Goal: Task Accomplishment & Management: Manage account settings

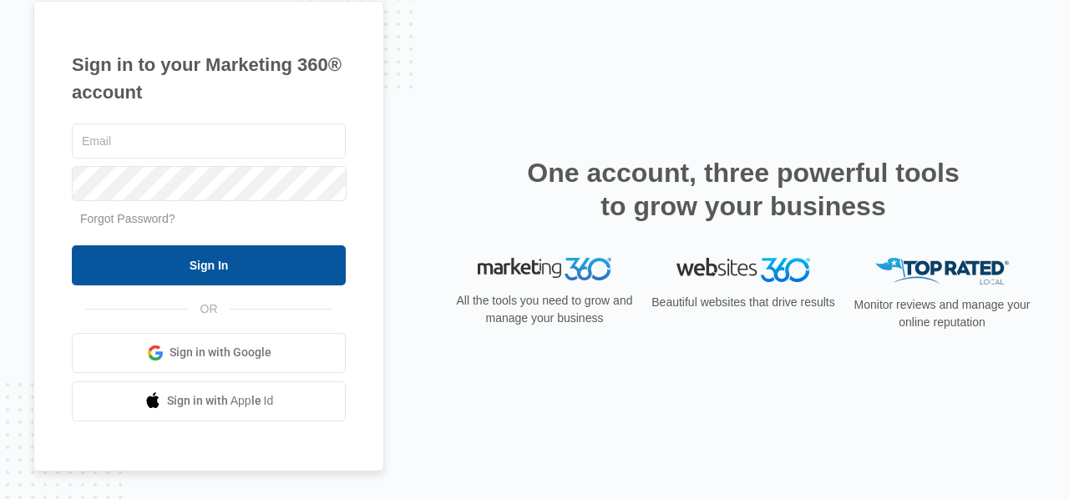
type input "[EMAIL_ADDRESS][DOMAIN_NAME]"
click at [202, 257] on input "Sign In" at bounding box center [209, 265] width 274 height 40
type input "[EMAIL_ADDRESS][DOMAIN_NAME]"
click at [210, 265] on input "Sign In" at bounding box center [209, 265] width 274 height 40
type input "[EMAIL_ADDRESS][DOMAIN_NAME]"
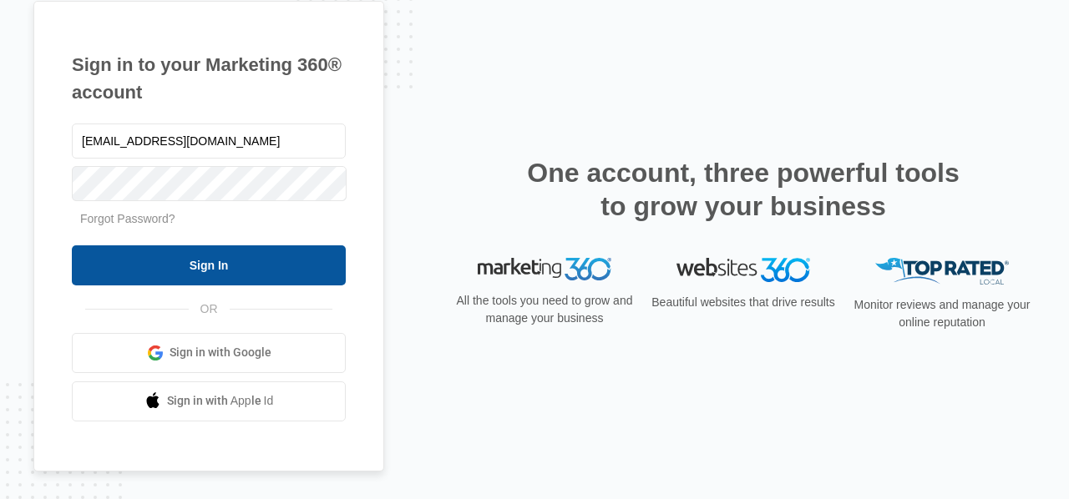
click at [226, 265] on input "Sign In" at bounding box center [209, 265] width 274 height 40
